Goal: Task Accomplishment & Management: Use online tool/utility

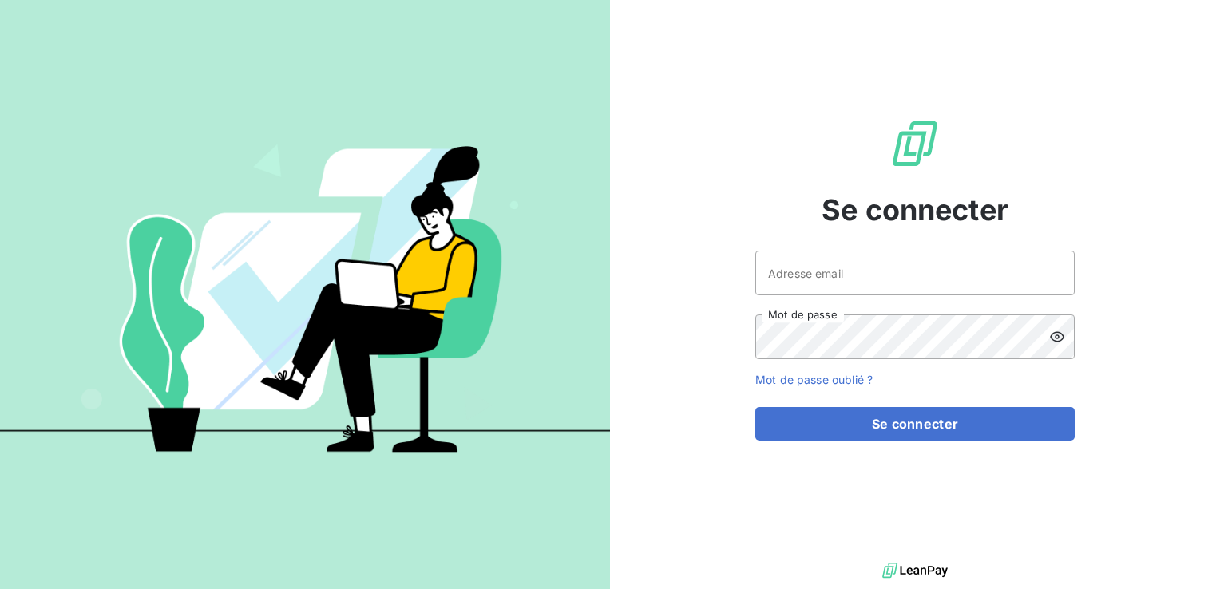
click at [0, 589] on div at bounding box center [0, 589] width 0 height 0
type input "[EMAIL_ADDRESS][DOMAIN_NAME]"
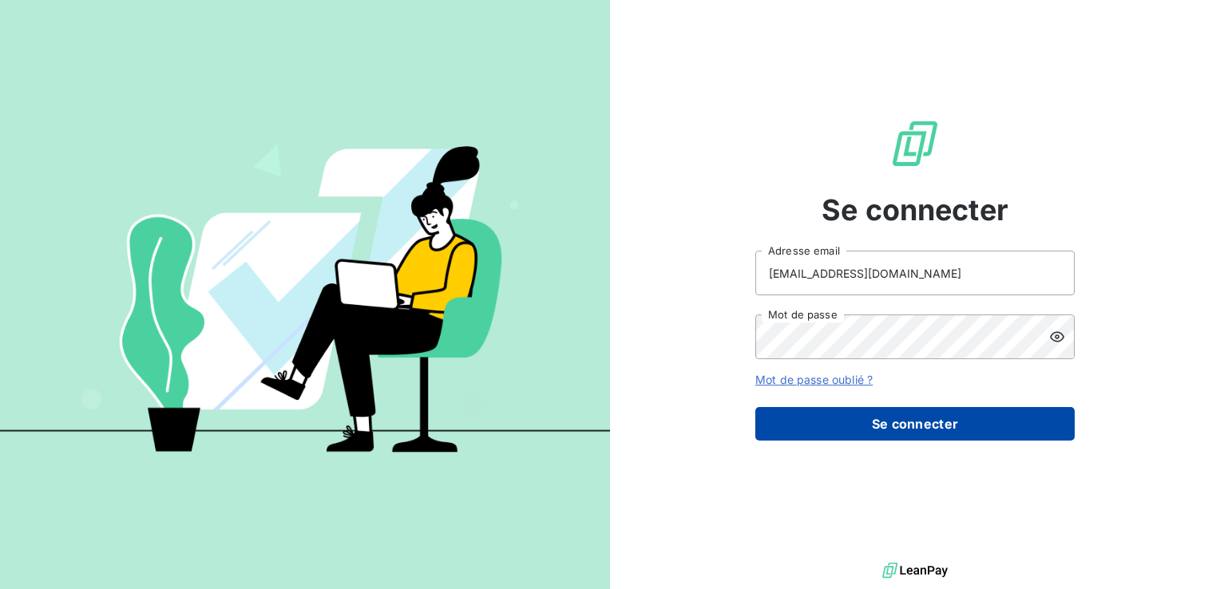
click at [884, 420] on button "Se connecter" at bounding box center [914, 424] width 319 height 34
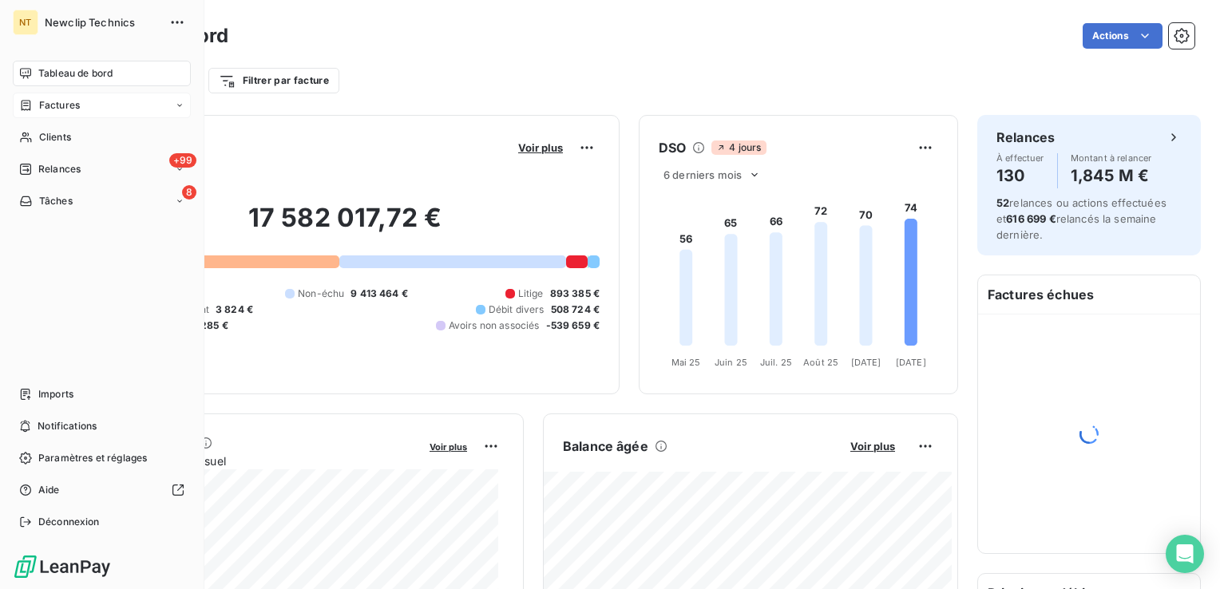
click at [73, 112] on span "Factures" at bounding box center [59, 105] width 41 height 14
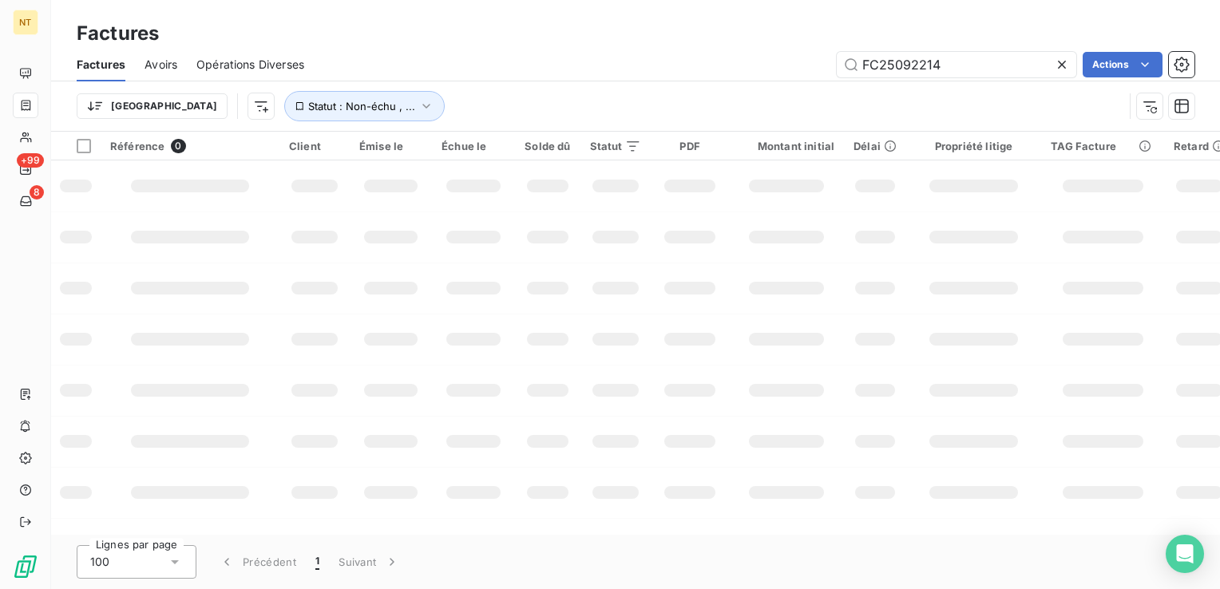
drag, startPoint x: 994, startPoint y: 63, endPoint x: 644, endPoint y: 73, distance: 349.8
click at [644, 73] on div "FC25092214 Actions" at bounding box center [758, 65] width 871 height 26
type input "FC24100577"
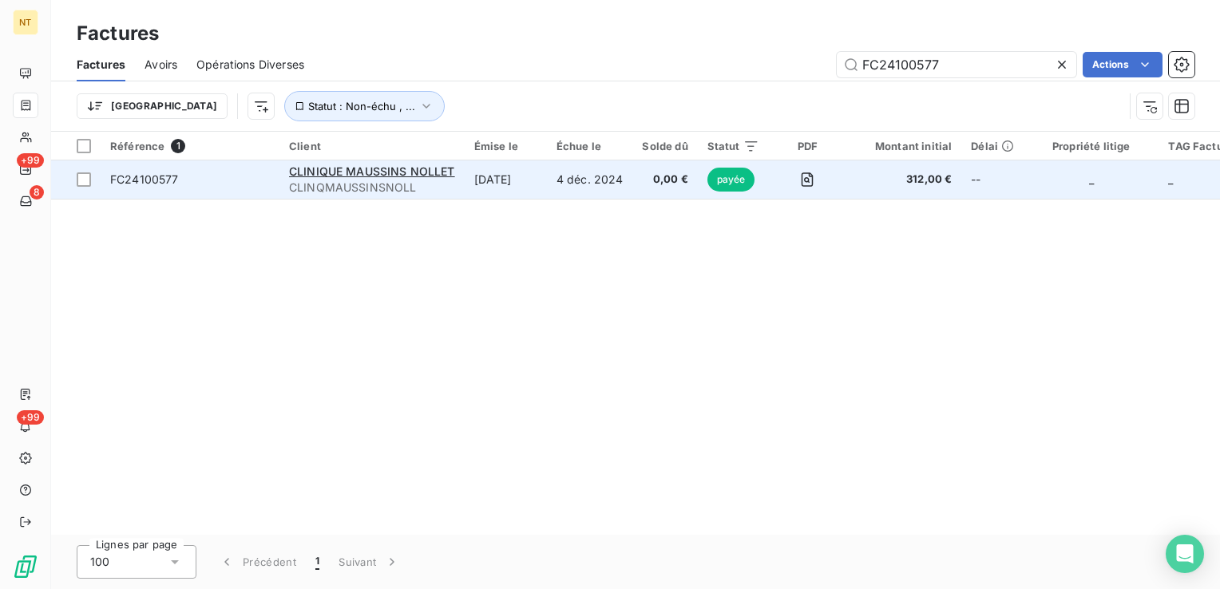
click at [166, 179] on span "FC24100577" at bounding box center [144, 179] width 69 height 14
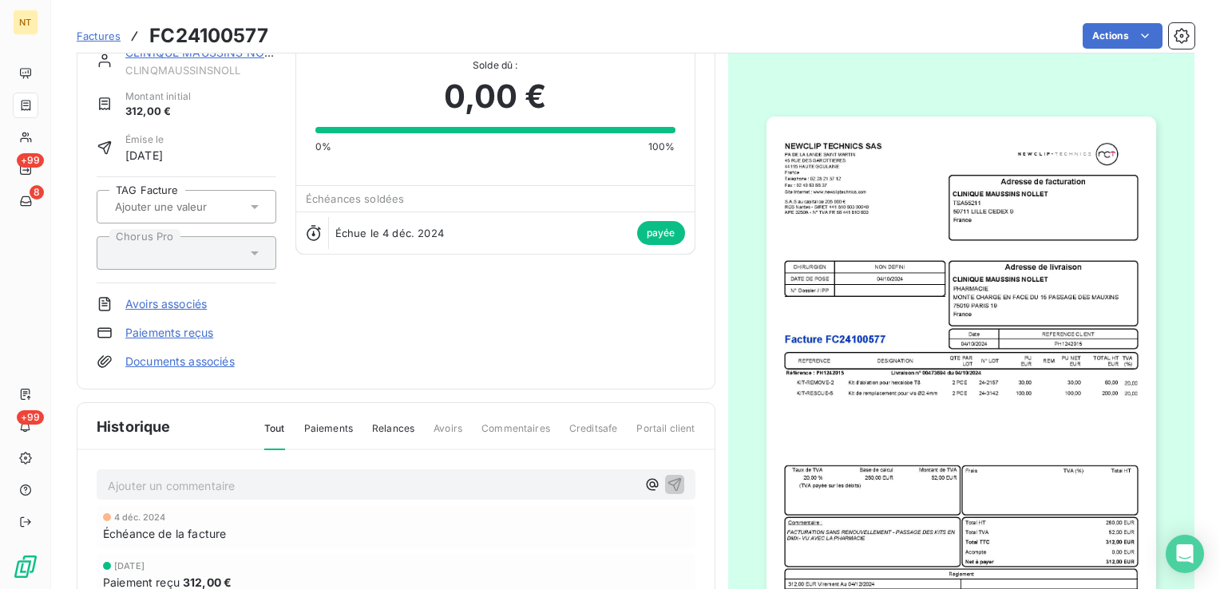
scroll to position [161, 0]
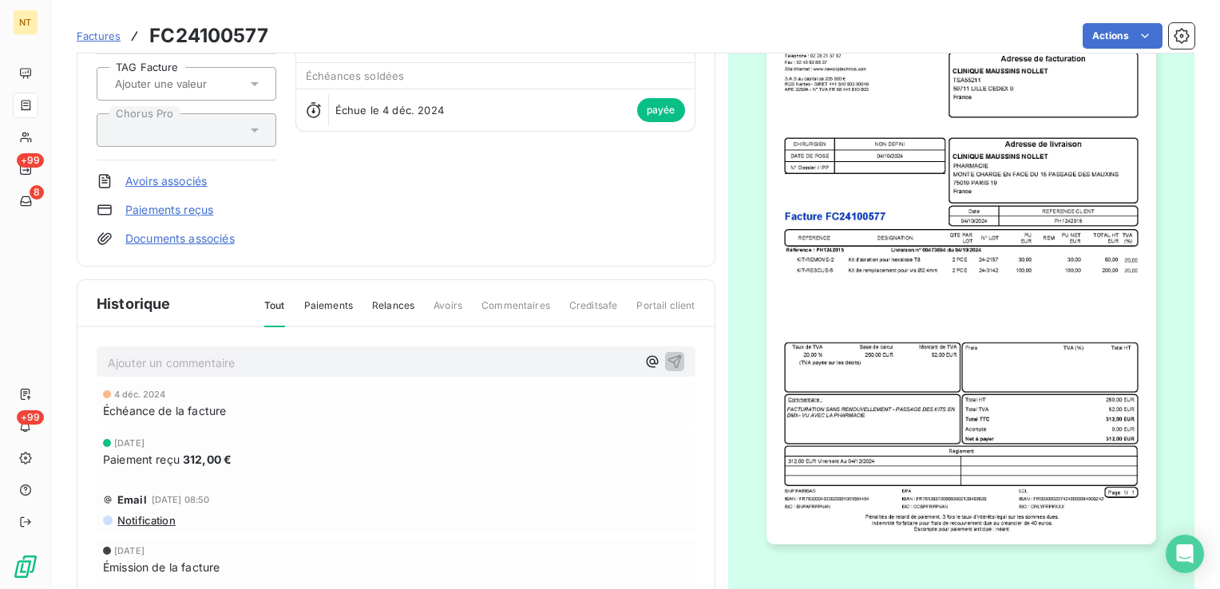
click at [231, 360] on p "Ajouter un commentaire ﻿" at bounding box center [372, 363] width 528 height 20
click at [265, 362] on p "AVOIR PARTIEL" at bounding box center [372, 362] width 528 height 18
click at [672, 360] on icon "button" at bounding box center [674, 361] width 16 height 16
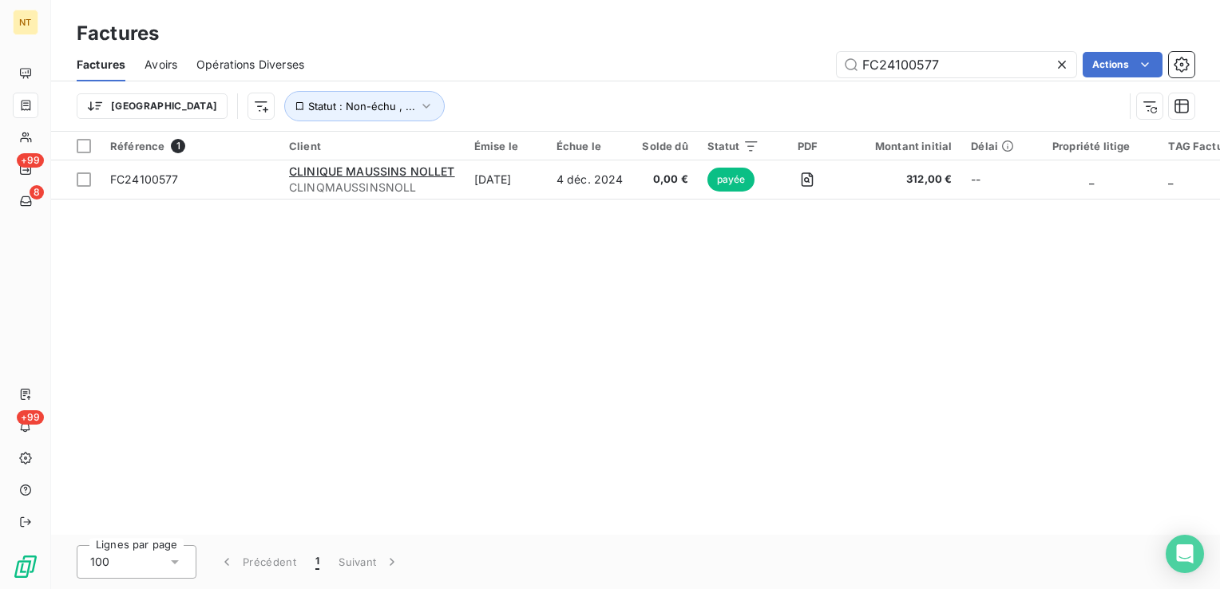
drag, startPoint x: 947, startPoint y: 61, endPoint x: 844, endPoint y: 78, distance: 104.3
click at [844, 68] on input "FC24100577" at bounding box center [956, 65] width 239 height 26
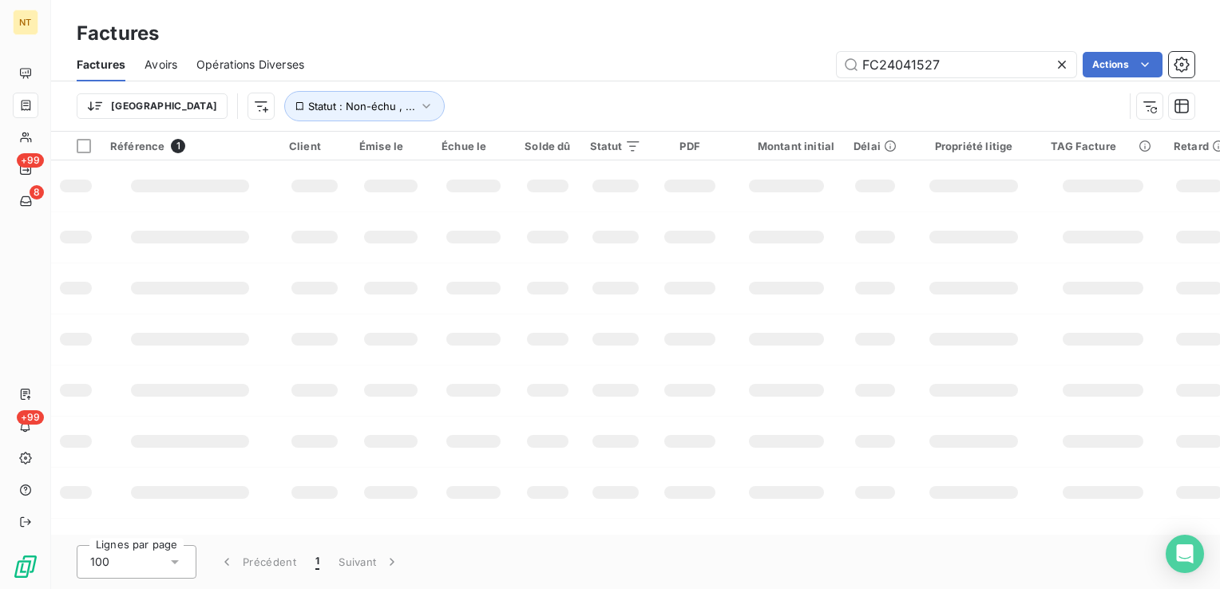
type input "FC24041527"
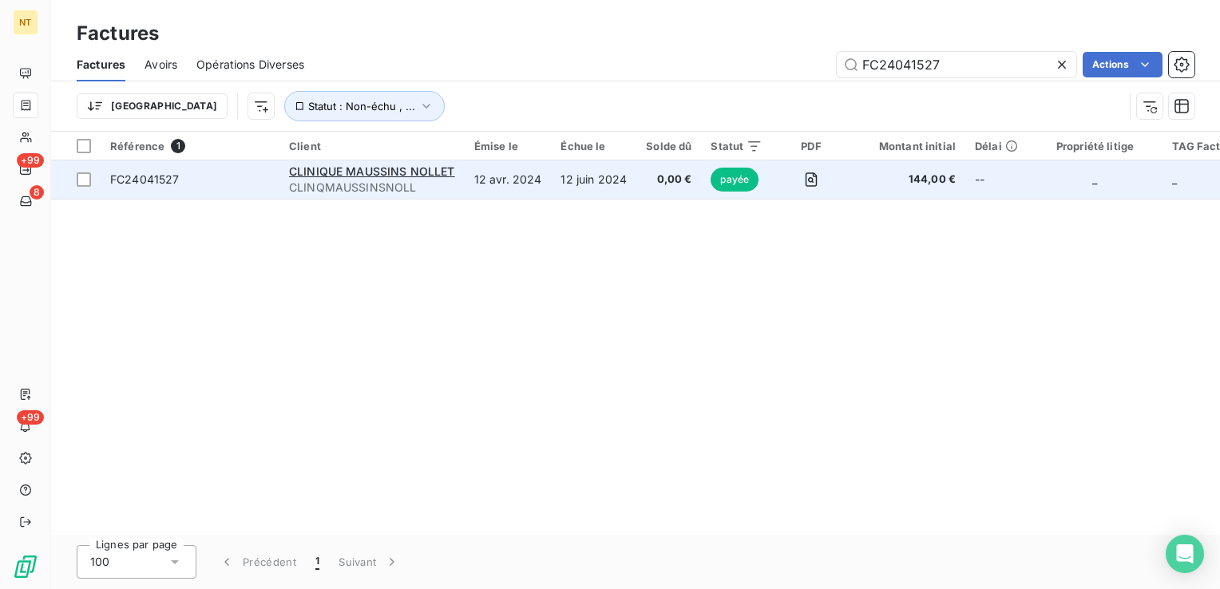
click at [156, 178] on span "FC24041527" at bounding box center [144, 179] width 69 height 14
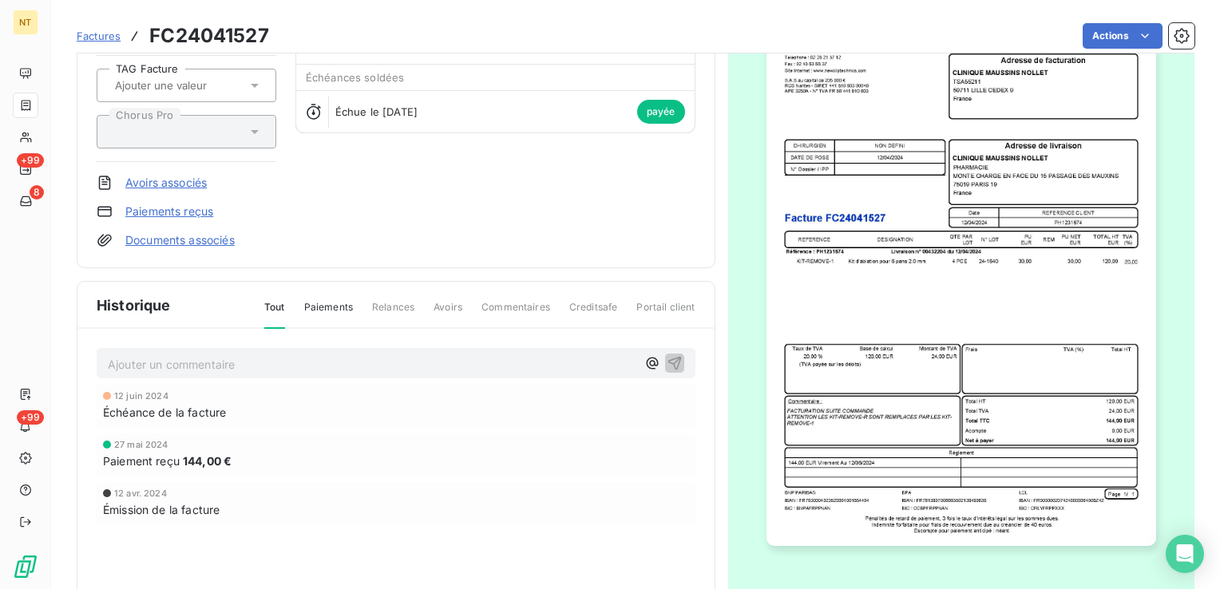
scroll to position [160, 0]
click at [192, 365] on p "Ajouter un commentaire ﻿" at bounding box center [372, 364] width 528 height 20
click at [148, 362] on span "AVOIR ARTIEL" at bounding box center [146, 363] width 77 height 14
click at [209, 358] on p "AVOIR PARTIEL" at bounding box center [372, 363] width 528 height 18
click at [403, 358] on p "AVOIR PARTIEL" at bounding box center [372, 363] width 528 height 18
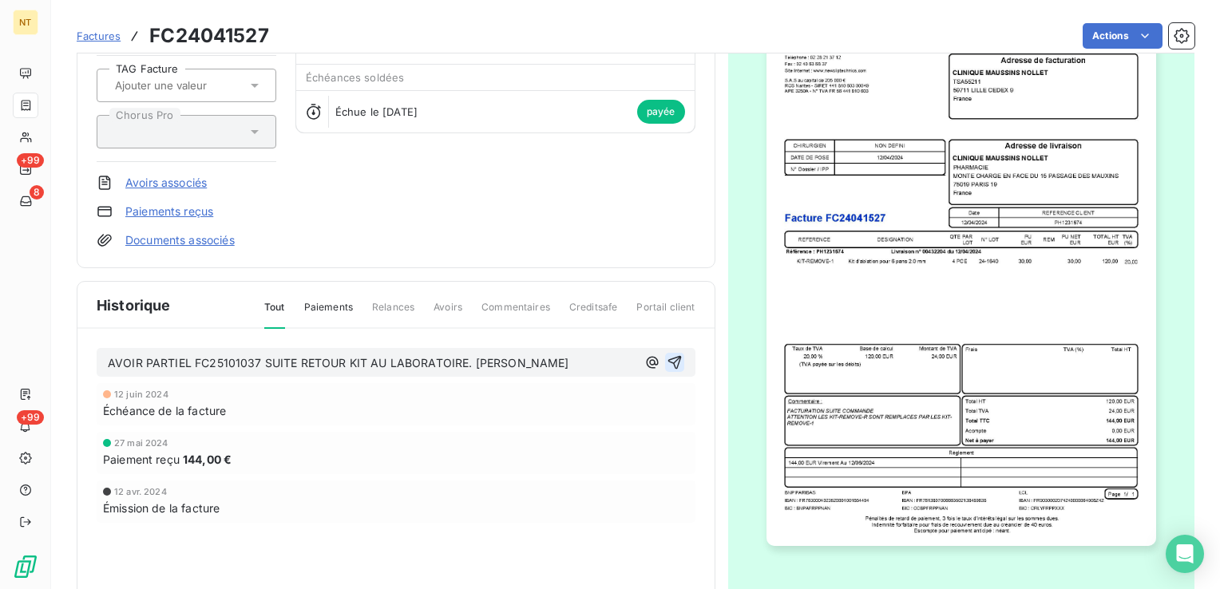
click at [666, 359] on icon "button" at bounding box center [674, 362] width 16 height 16
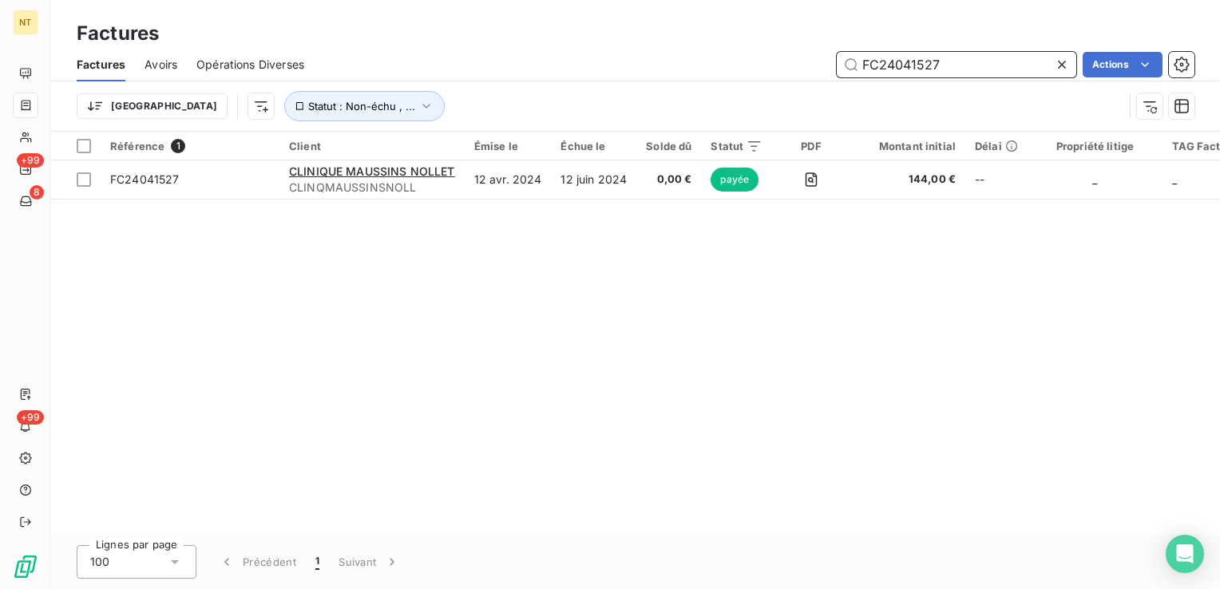
drag, startPoint x: 953, startPoint y: 65, endPoint x: 760, endPoint y: 109, distance: 198.1
click at [779, 85] on div "Factures Avoirs Opérations Diverses FC24041527 Actions Trier Statut : Non-échu …" at bounding box center [635, 89] width 1169 height 83
paste input "5093968"
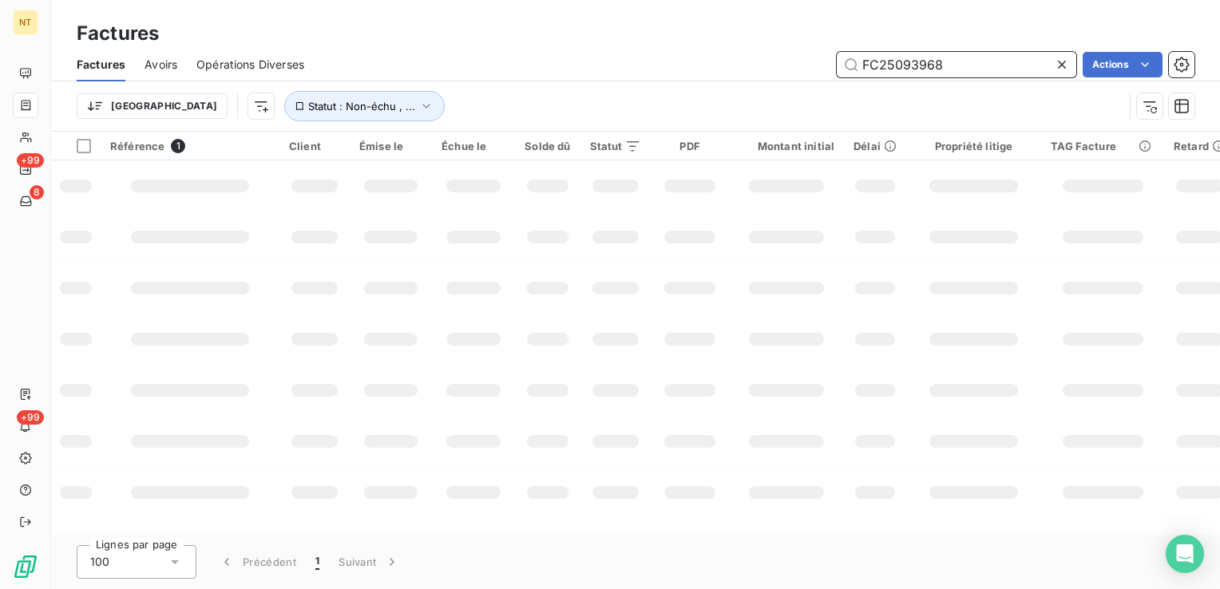
type input "FC25093968"
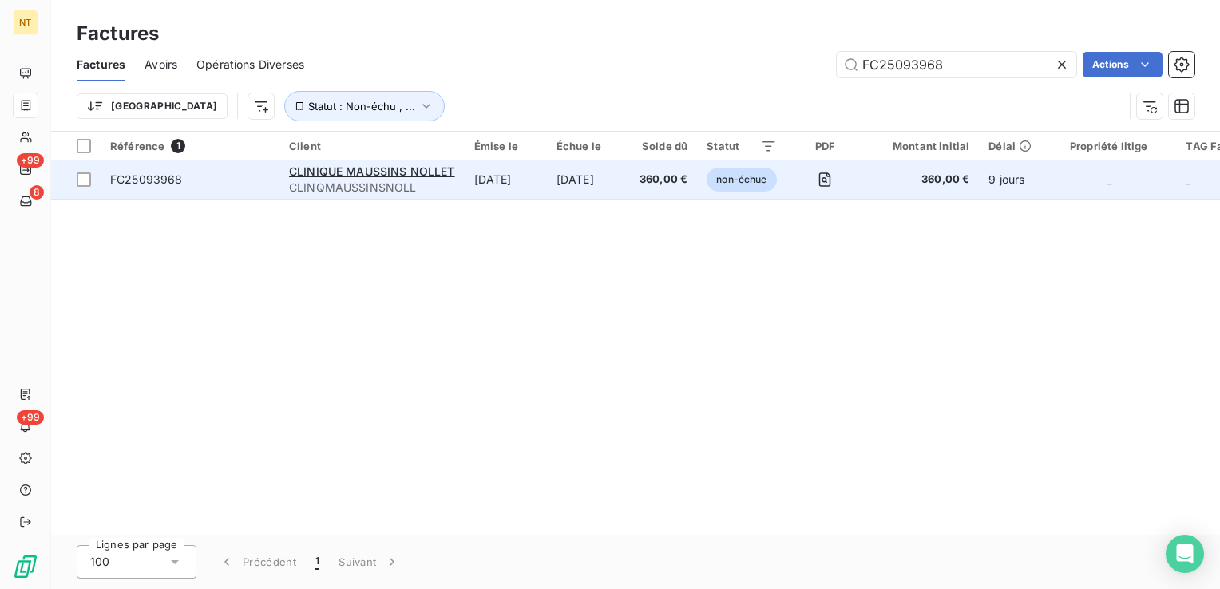
click at [152, 180] on span "FC25093968" at bounding box center [146, 179] width 73 height 14
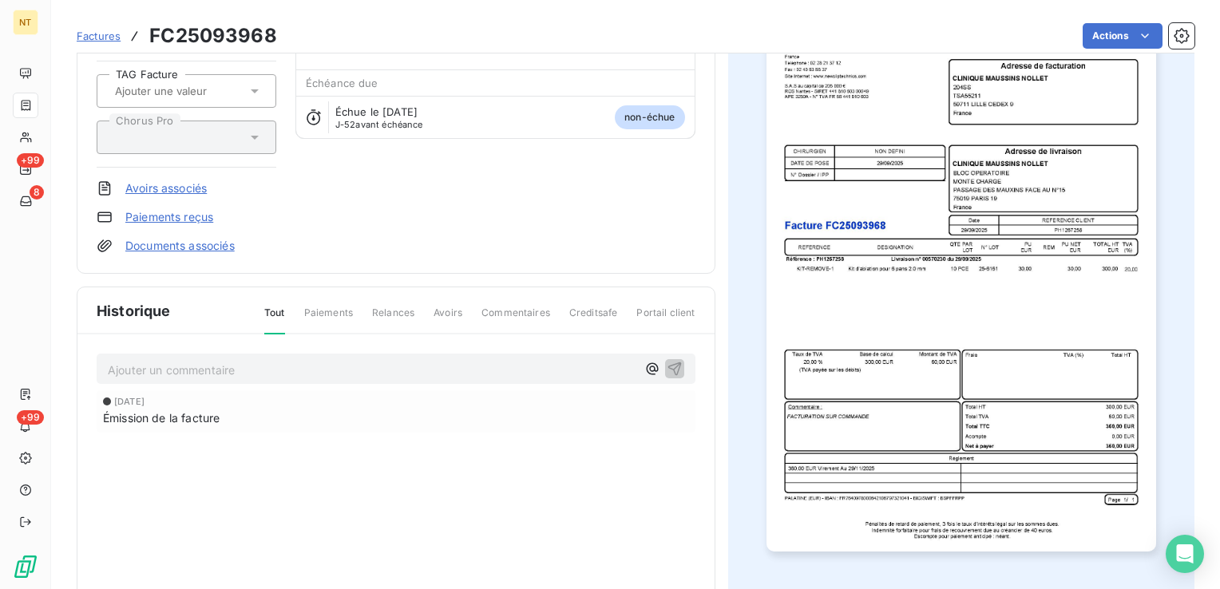
scroll to position [161, 0]
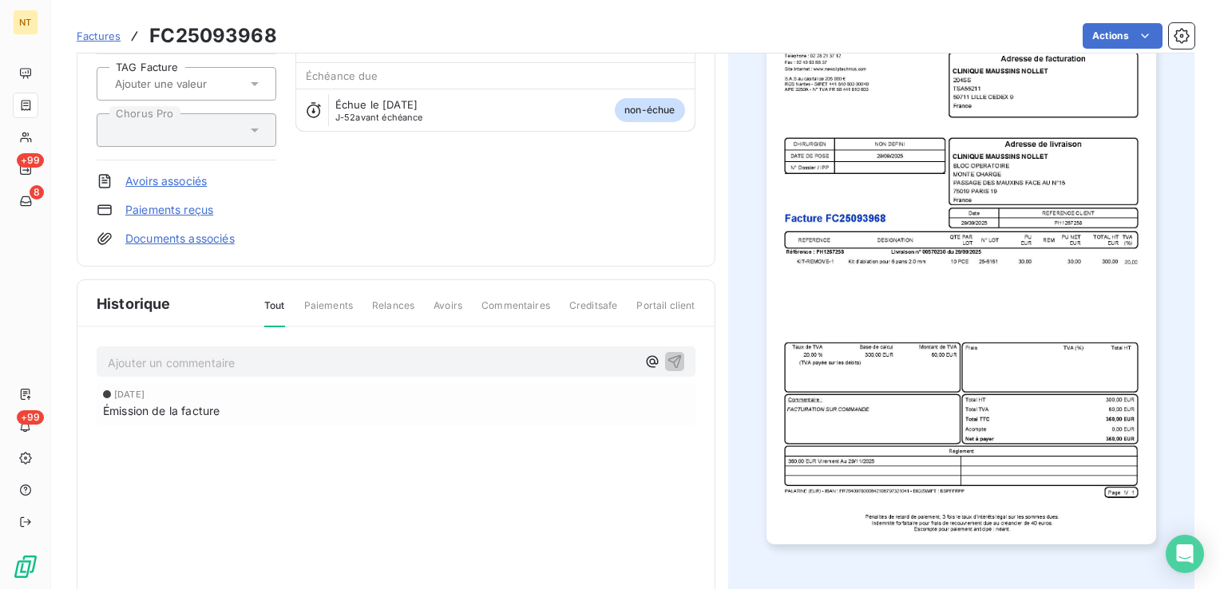
click at [192, 367] on p "Ajouter un commentaire ﻿" at bounding box center [372, 363] width 528 height 20
click at [192, 358] on span "AVOIR PARTIEL SUITE RETOUR KITS AU LABORATOIRE. [PERSON_NAME]" at bounding box center [307, 361] width 398 height 14
click at [190, 362] on span "AVOIR PARTIEL SUITE RETOUR KITS AU LABORATOIRE. [PERSON_NAME]" at bounding box center [307, 361] width 398 height 14
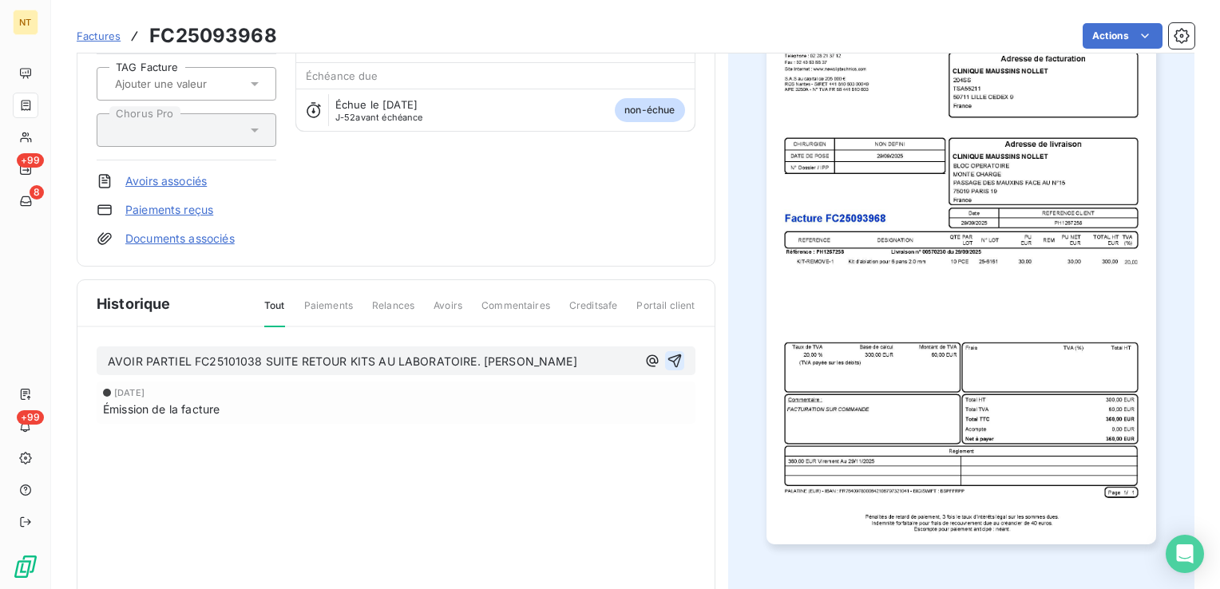
click at [673, 354] on icon "button" at bounding box center [674, 361] width 14 height 14
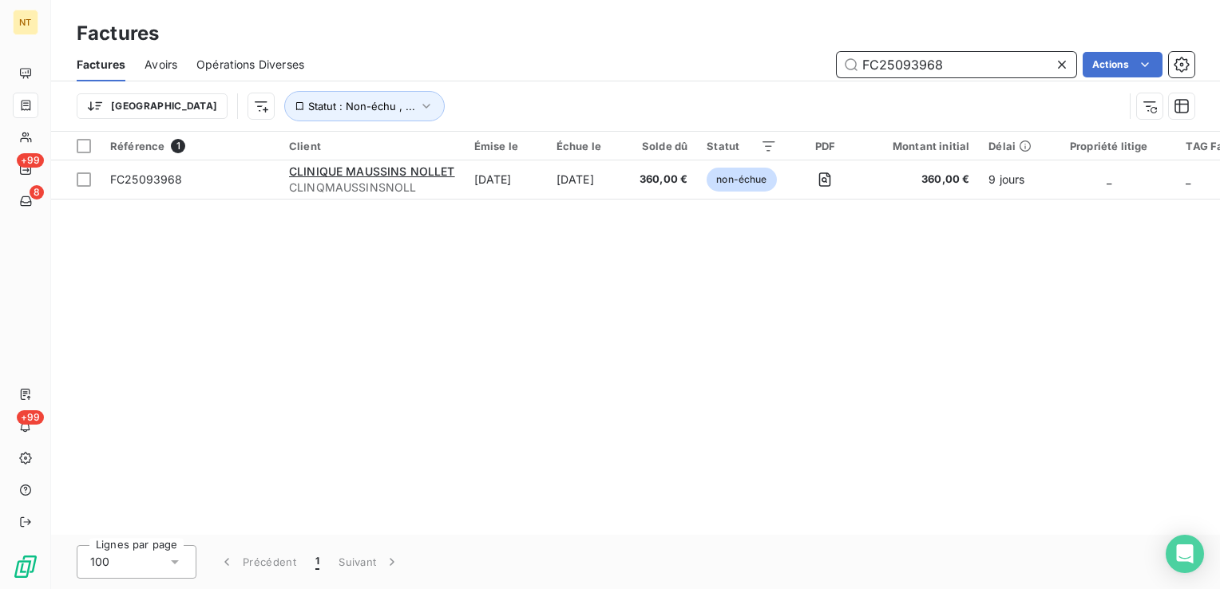
drag, startPoint x: 1003, startPoint y: 69, endPoint x: 811, endPoint y: 85, distance: 192.2
click at [811, 85] on div "Factures Avoirs Opérations Diverses FC25093968 Actions Trier Statut : Non-échu …" at bounding box center [635, 89] width 1169 height 83
paste input "4041527"
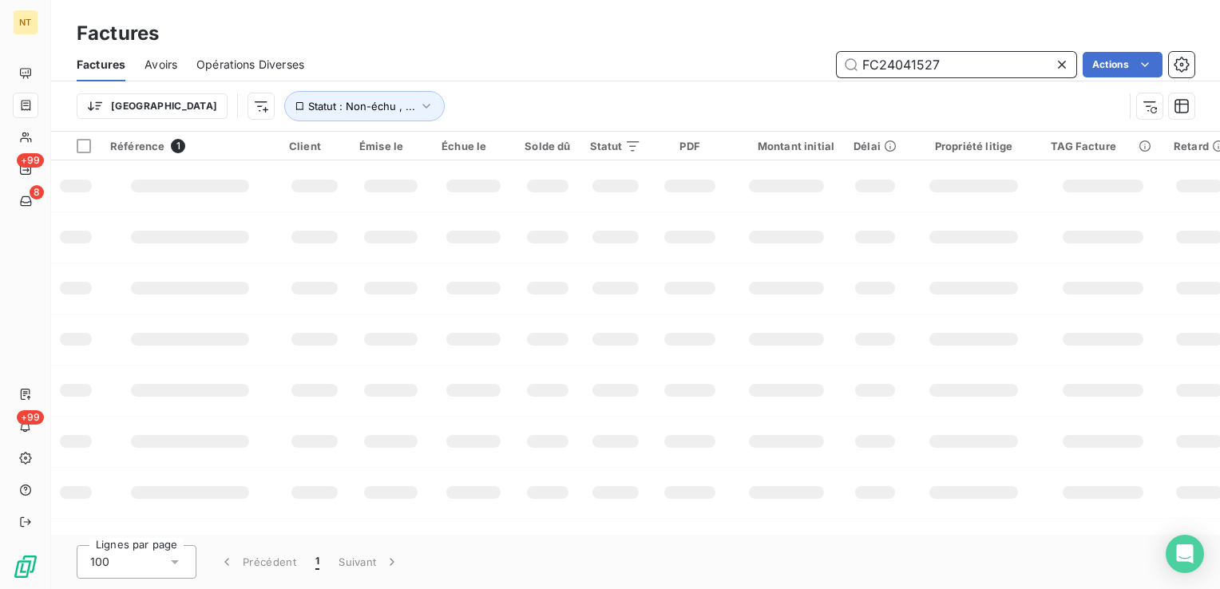
type input "FC24041527"
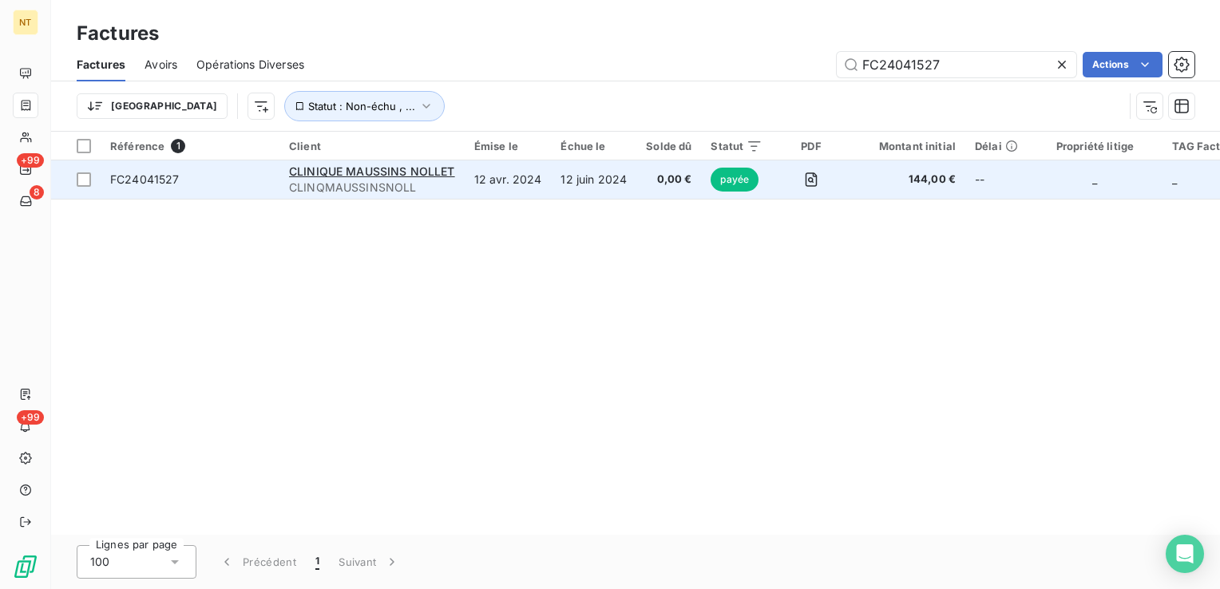
click at [168, 182] on span "FC24041527" at bounding box center [144, 179] width 69 height 14
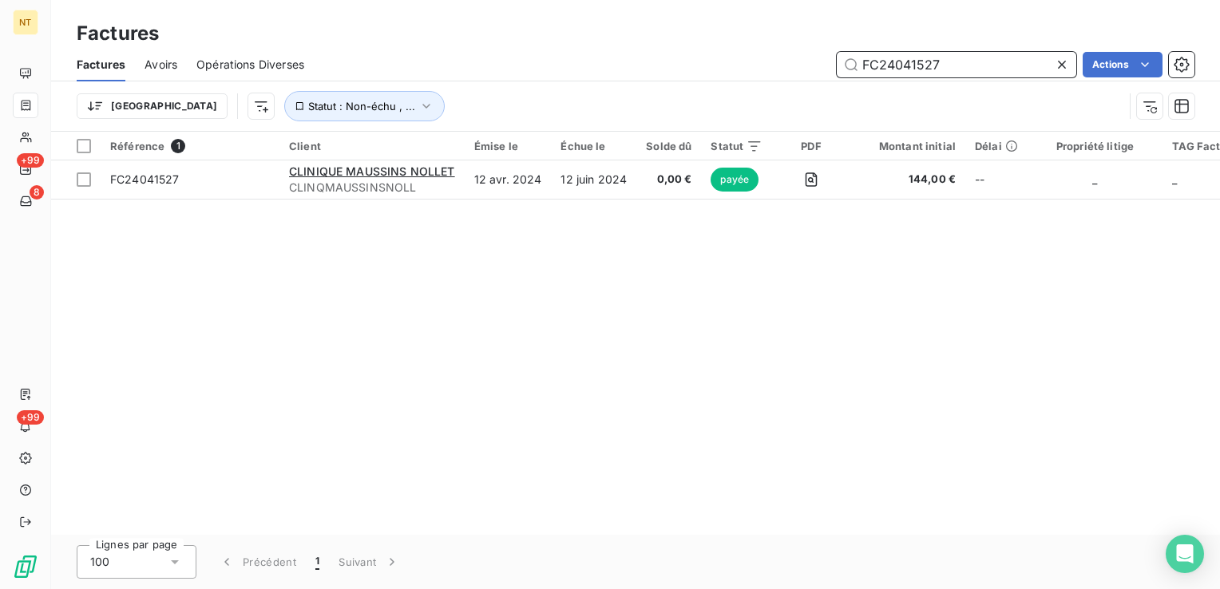
drag, startPoint x: 970, startPoint y: 65, endPoint x: 821, endPoint y: 77, distance: 149.7
click at [814, 73] on div "FC24041527 Actions" at bounding box center [758, 65] width 871 height 26
paste input "101470"
type input "FC24101470"
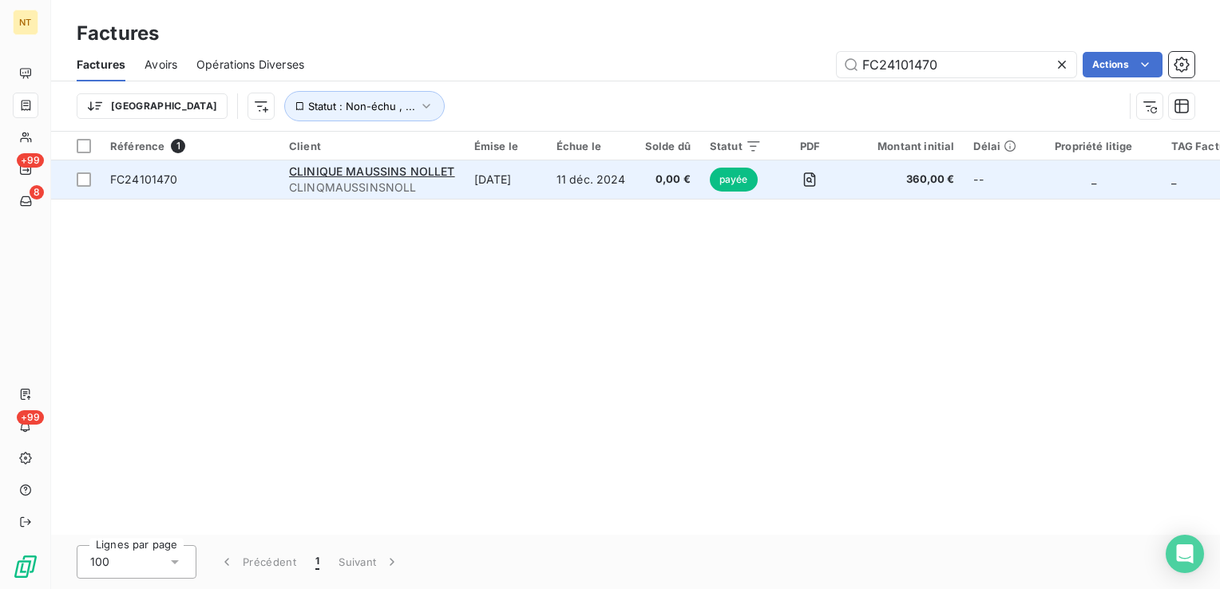
click at [152, 177] on span "FC24101470" at bounding box center [144, 179] width 68 height 14
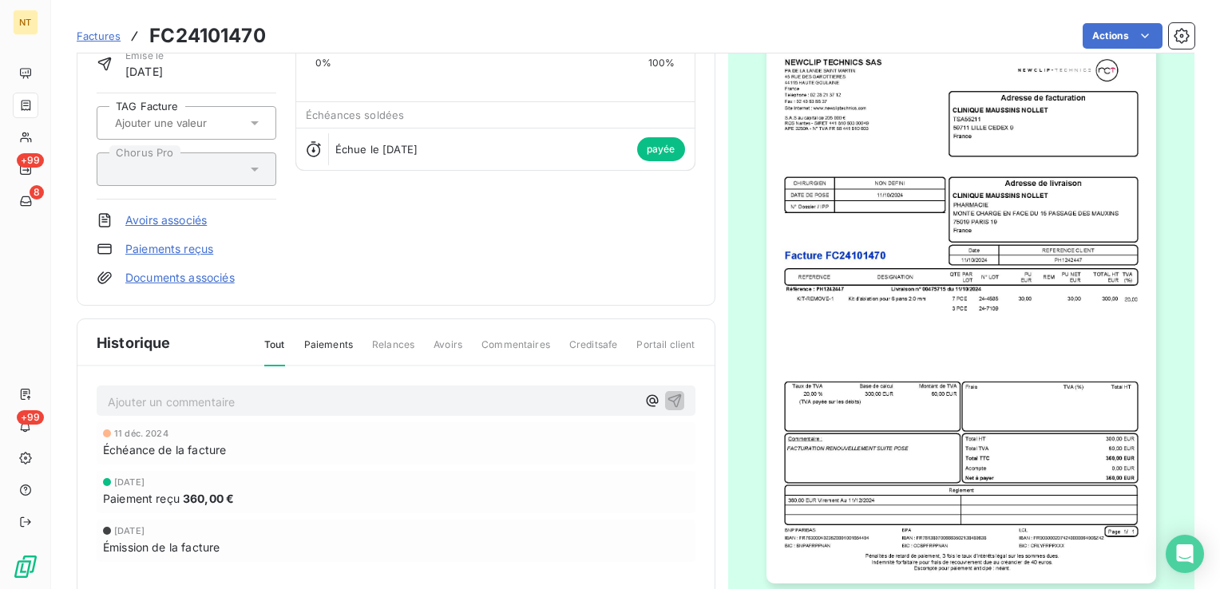
scroll to position [160, 0]
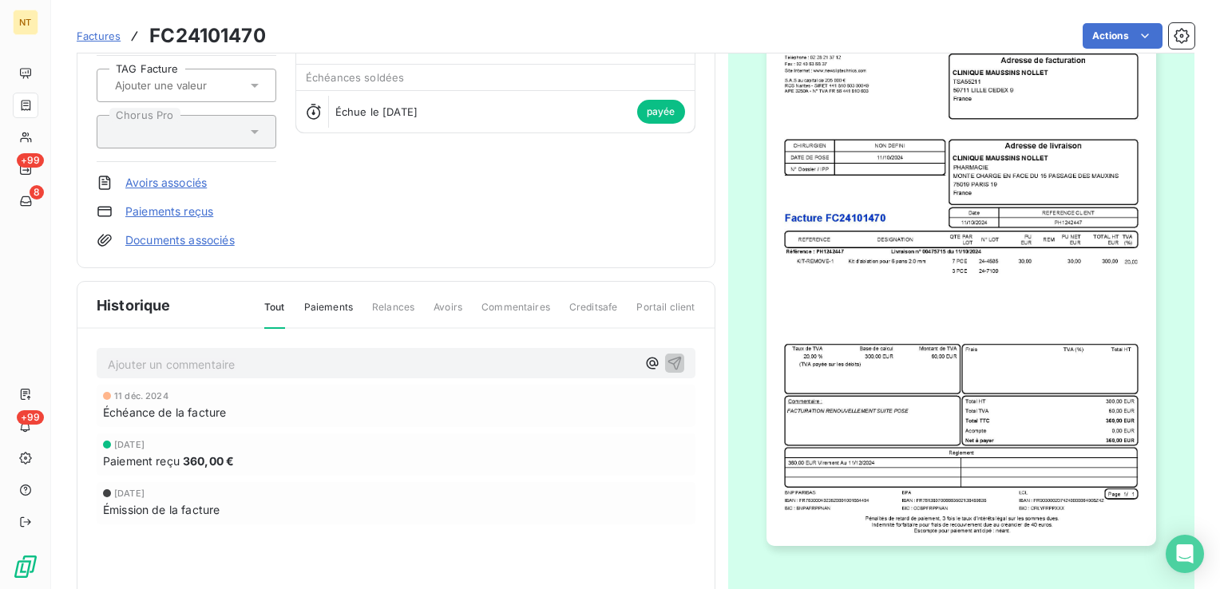
click at [207, 369] on p "Ajouter un commentaire ﻿" at bounding box center [372, 364] width 528 height 20
click at [198, 359] on span "AVOIR PARTIEL SUITE RETOUR KITS AU LABORATOIRE. [PERSON_NAME]" at bounding box center [307, 363] width 398 height 14
click at [674, 359] on icon "button" at bounding box center [674, 362] width 16 height 16
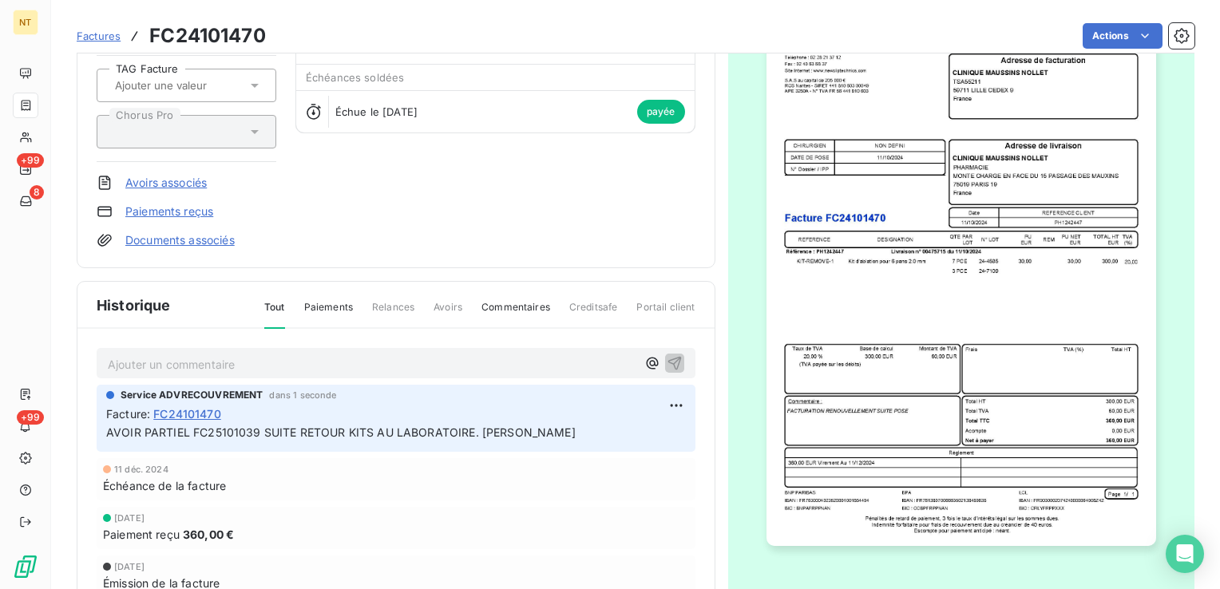
scroll to position [0, 0]
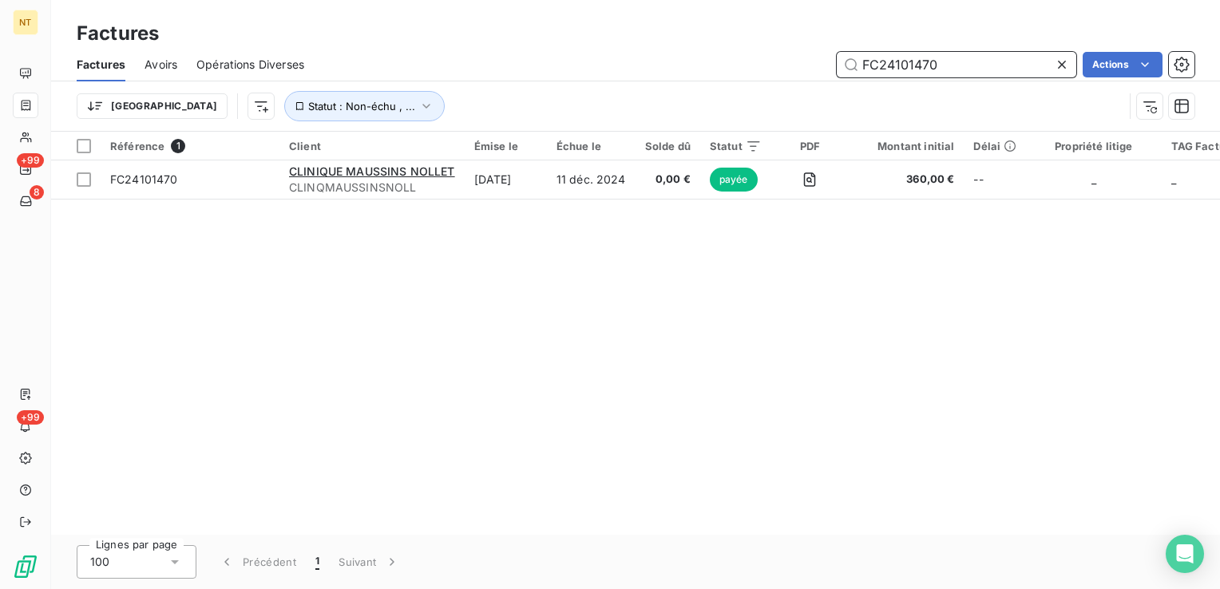
drag, startPoint x: 987, startPoint y: 62, endPoint x: 663, endPoint y: 65, distance: 323.3
click at [663, 65] on div "FC24101470 Actions" at bounding box center [758, 65] width 871 height 26
paste input "2607"
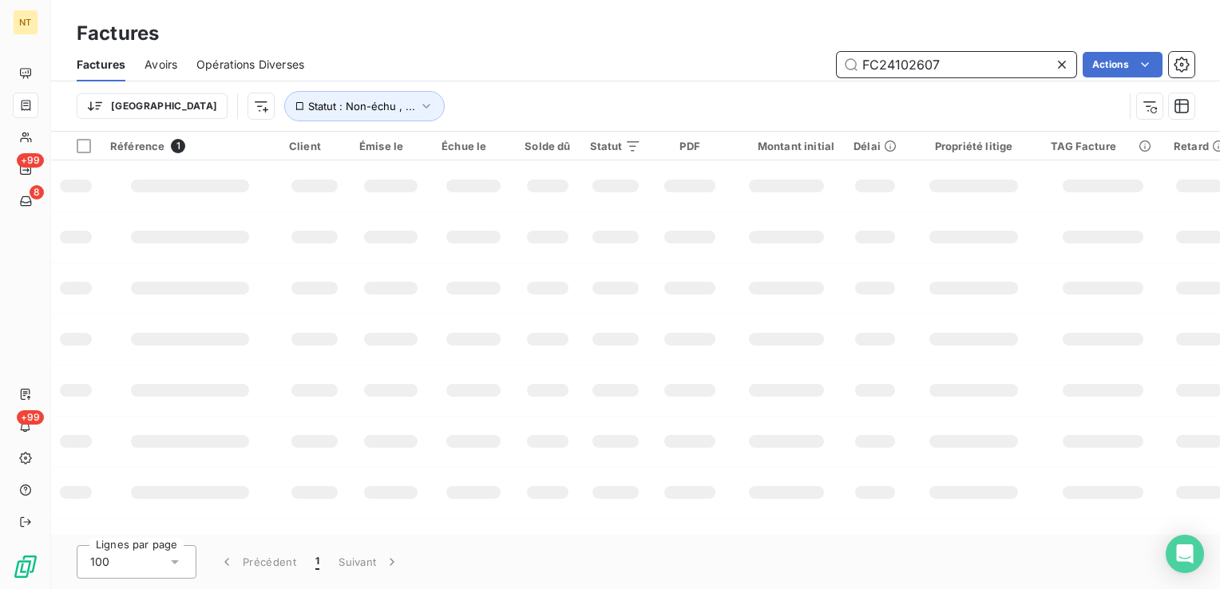
type input "FC24102607"
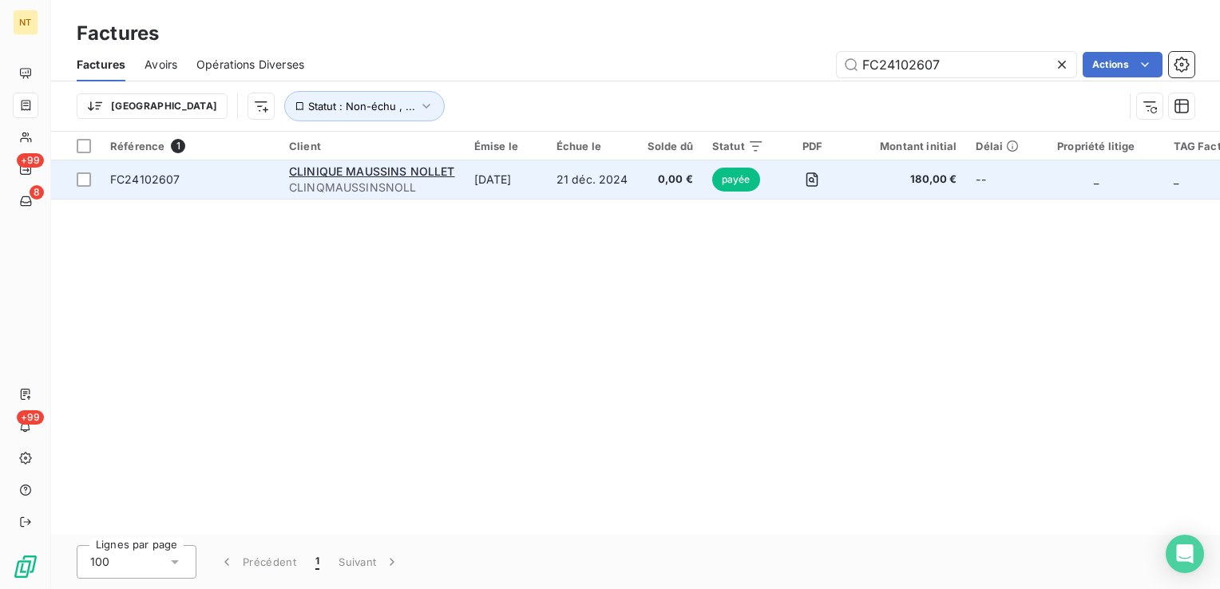
click at [144, 181] on span "FC24102607" at bounding box center [145, 179] width 70 height 14
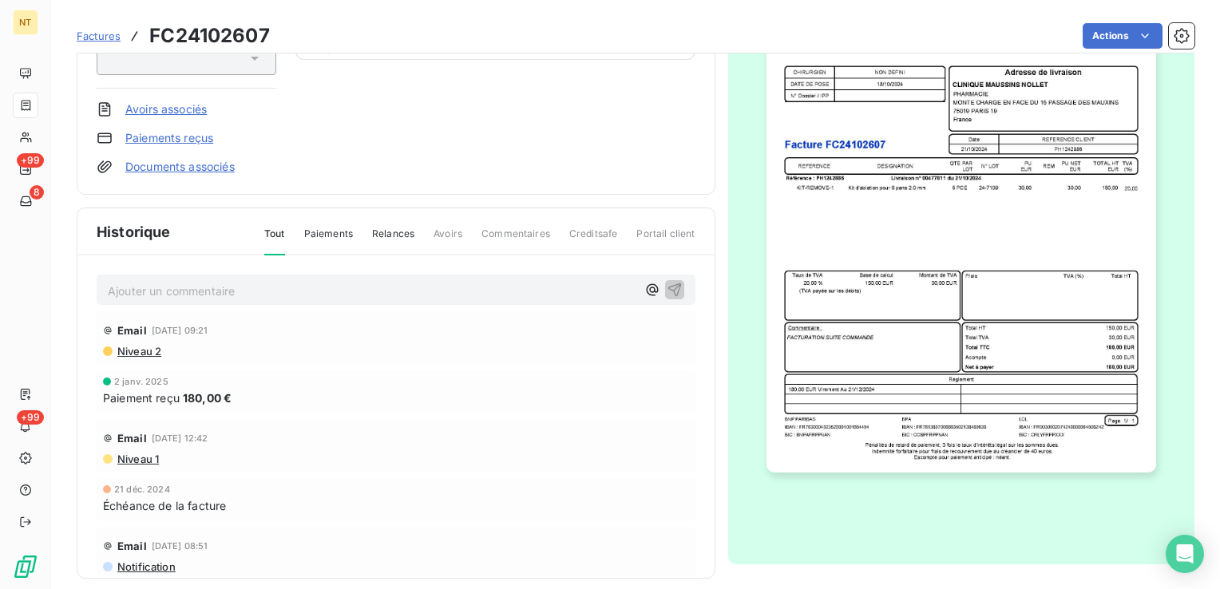
scroll to position [241, 0]
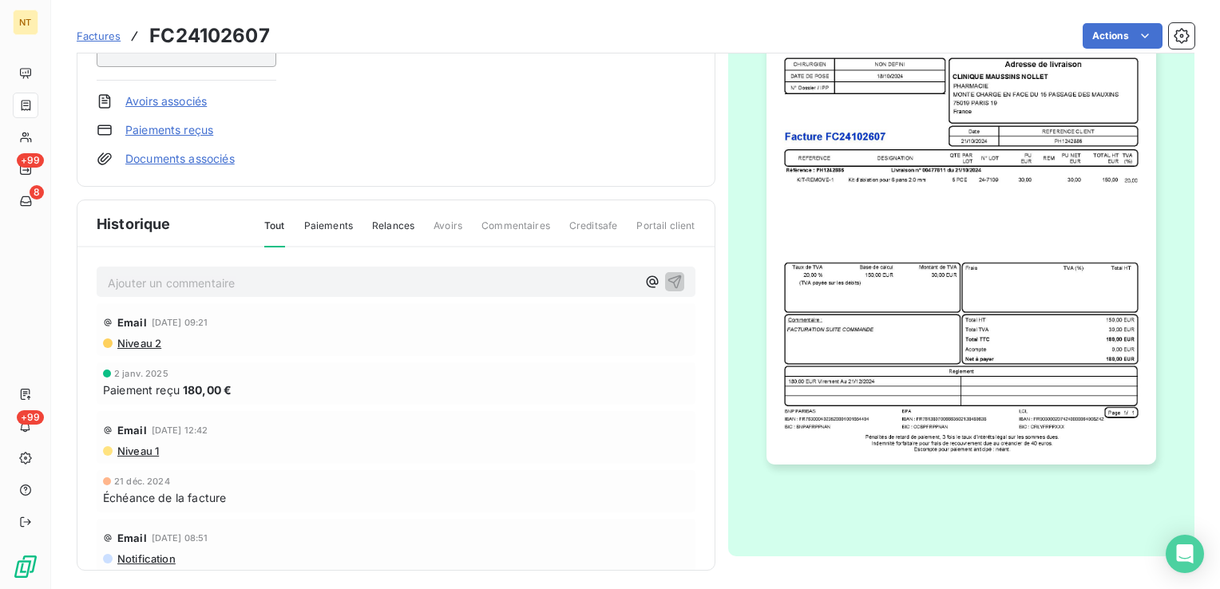
click at [204, 295] on div "Ajouter un commentaire ﻿" at bounding box center [396, 282] width 599 height 31
click at [206, 273] on p "Ajouter un commentaire ﻿" at bounding box center [372, 283] width 528 height 20
click at [210, 286] on p "AVOIR PARTIEL" at bounding box center [372, 282] width 528 height 18
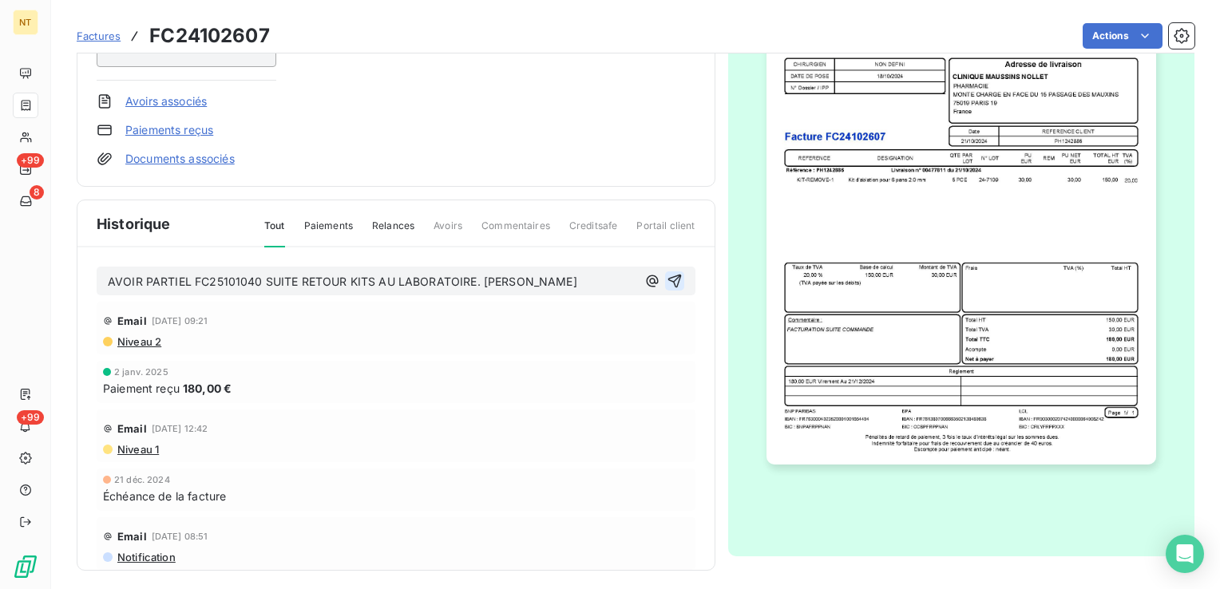
click at [667, 278] on icon "button" at bounding box center [674, 282] width 14 height 14
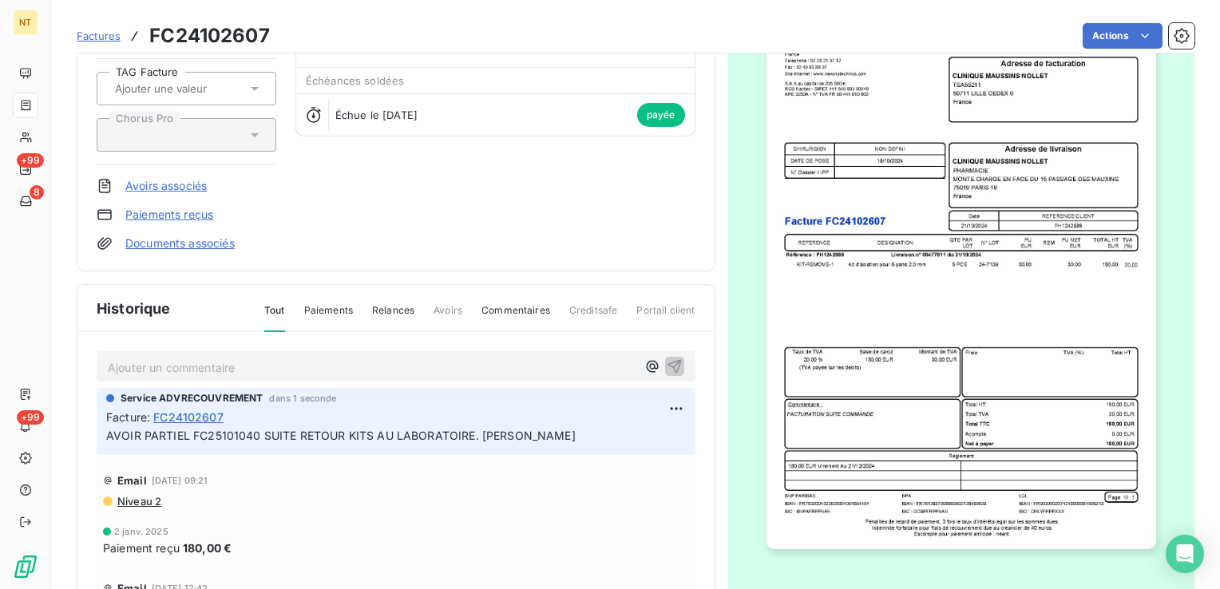
scroll to position [0, 0]
